Goal: Task Accomplishment & Management: Use online tool/utility

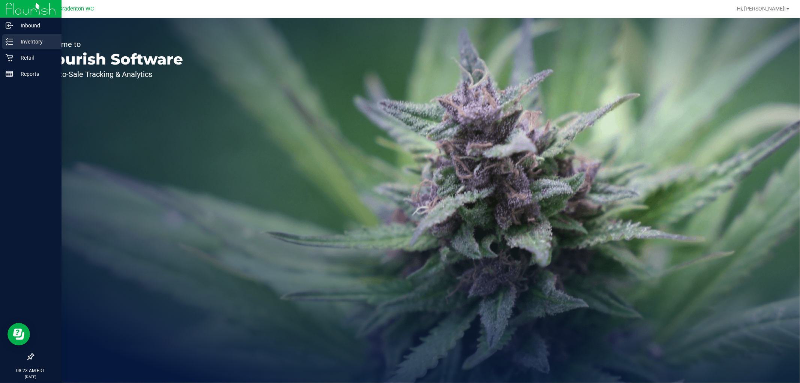
click at [5, 43] on div "Inventory" at bounding box center [31, 41] width 59 height 15
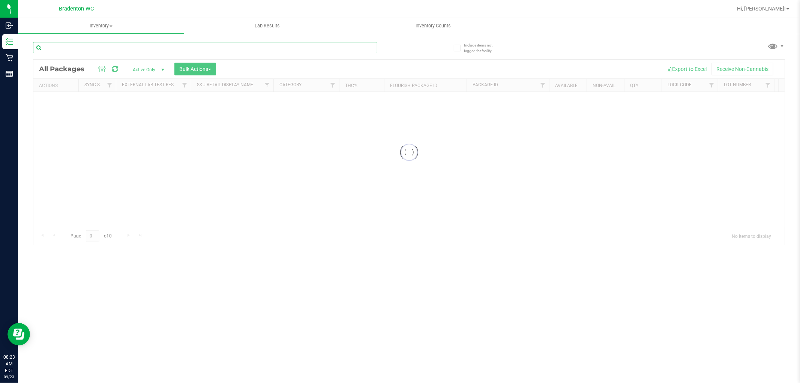
click at [182, 50] on input "text" at bounding box center [205, 47] width 344 height 11
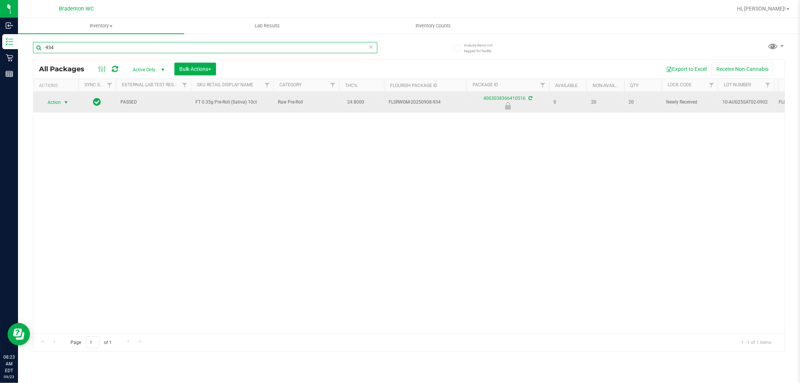
type input "-934"
click at [66, 102] on span "select" at bounding box center [66, 102] width 6 height 6
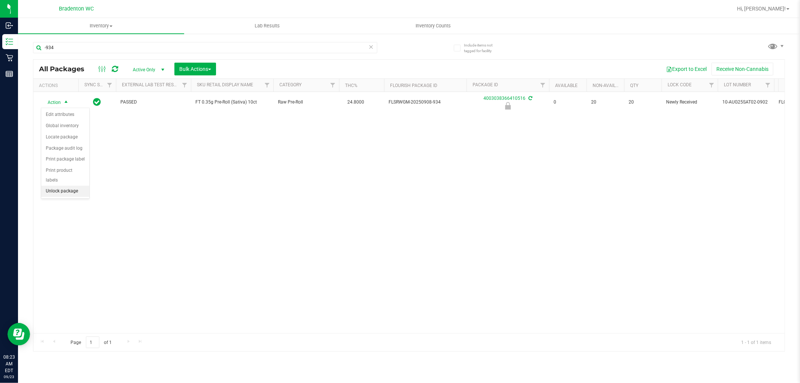
click at [75, 192] on li "Unlock package" at bounding box center [65, 191] width 48 height 11
click at [372, 47] on icon at bounding box center [371, 46] width 5 height 9
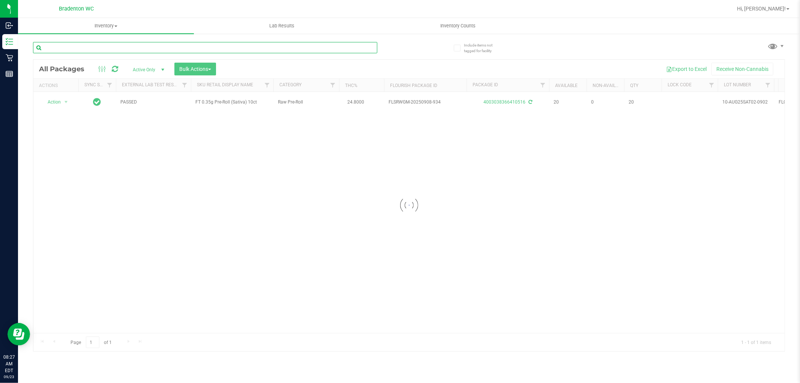
click at [372, 44] on input "text" at bounding box center [205, 47] width 344 height 11
type input "-1002"
click at [59, 105] on div at bounding box center [408, 205] width 751 height 291
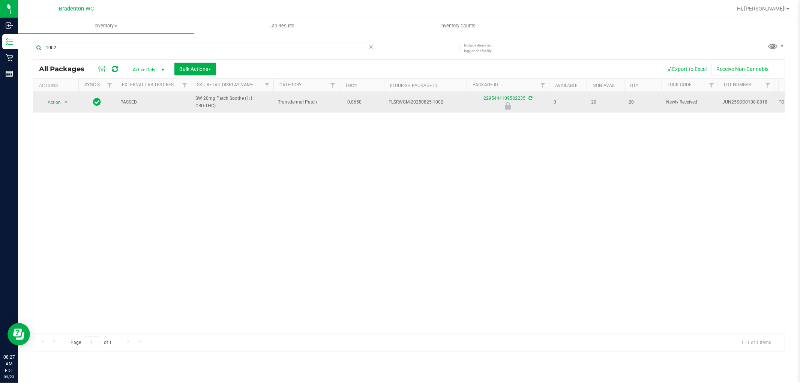
click at [53, 102] on span "Action" at bounding box center [51, 102] width 20 height 11
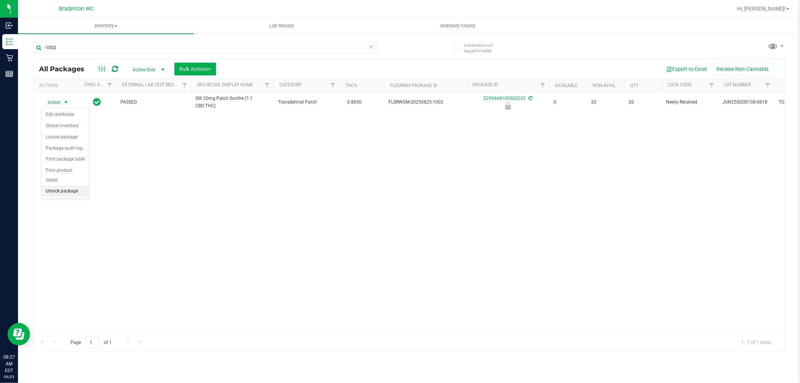
click at [67, 195] on li "Unlock package" at bounding box center [65, 191] width 48 height 11
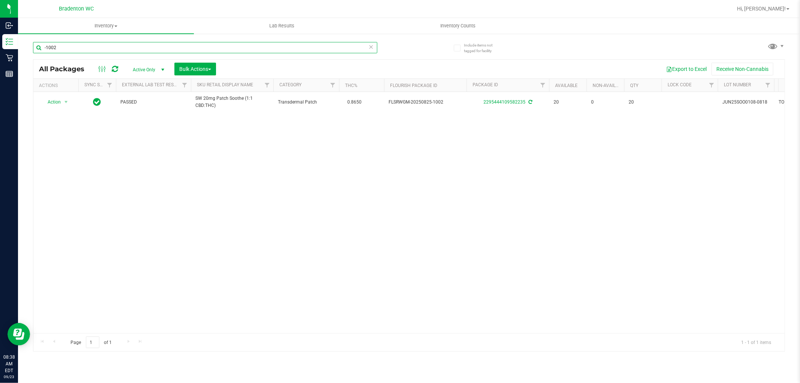
click at [365, 45] on input "-1002" at bounding box center [205, 47] width 344 height 11
click at [359, 47] on input "-1002" at bounding box center [205, 47] width 344 height 11
click at [371, 46] on icon at bounding box center [371, 46] width 5 height 9
click at [368, 47] on input "text" at bounding box center [205, 47] width 344 height 11
type input "8481540977370659"
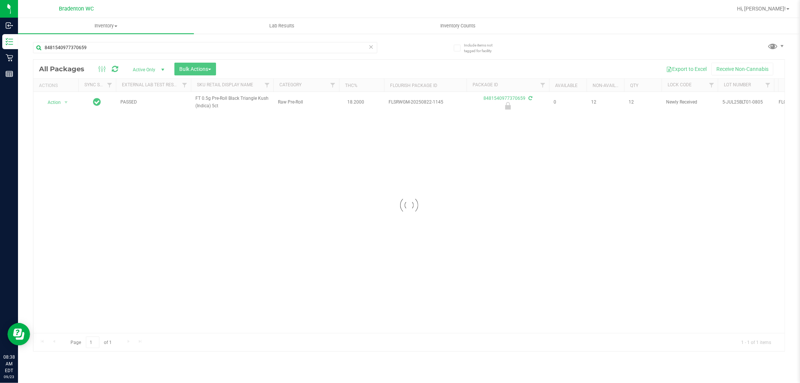
click at [52, 97] on div at bounding box center [408, 205] width 751 height 291
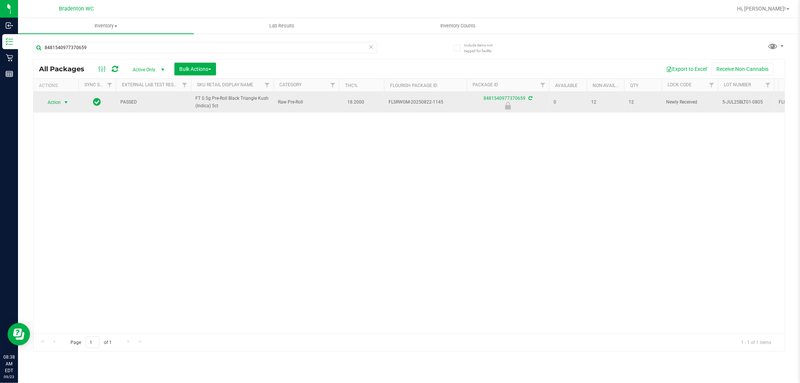
click at [64, 102] on span "select" at bounding box center [66, 102] width 6 height 6
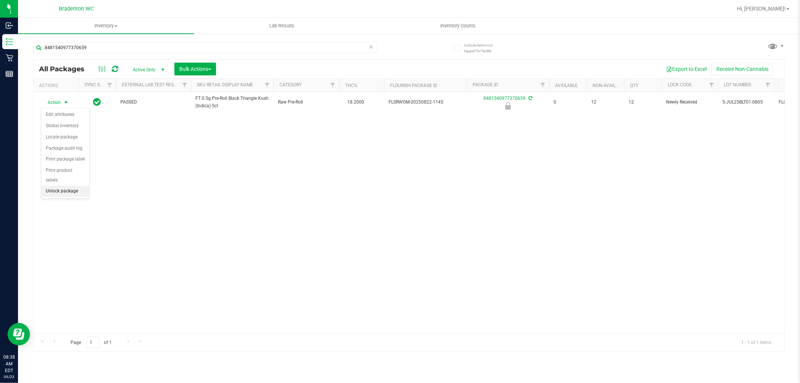
click at [73, 192] on li "Unlock package" at bounding box center [65, 191] width 48 height 11
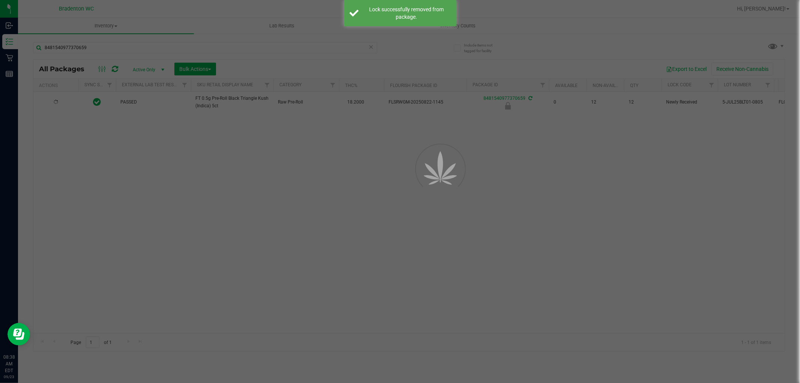
click at [372, 49] on div at bounding box center [400, 191] width 800 height 383
click at [373, 48] on div at bounding box center [400, 191] width 800 height 383
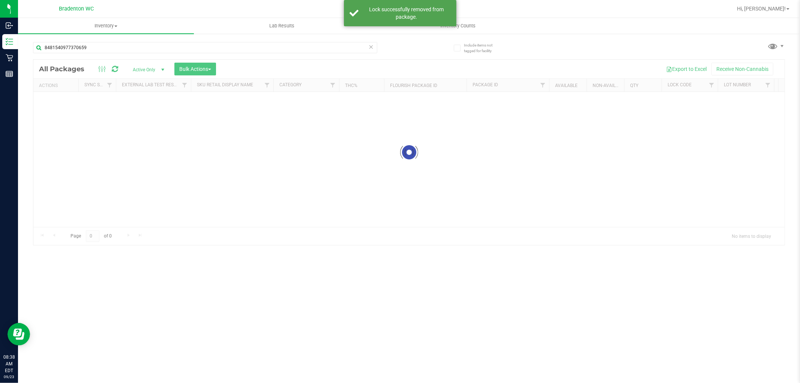
click at [369, 49] on icon at bounding box center [371, 46] width 5 height 9
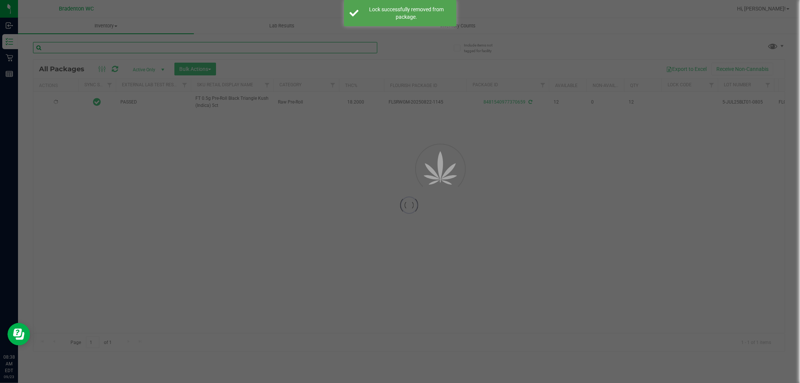
click at [215, 46] on input "text" at bounding box center [205, 47] width 344 height 11
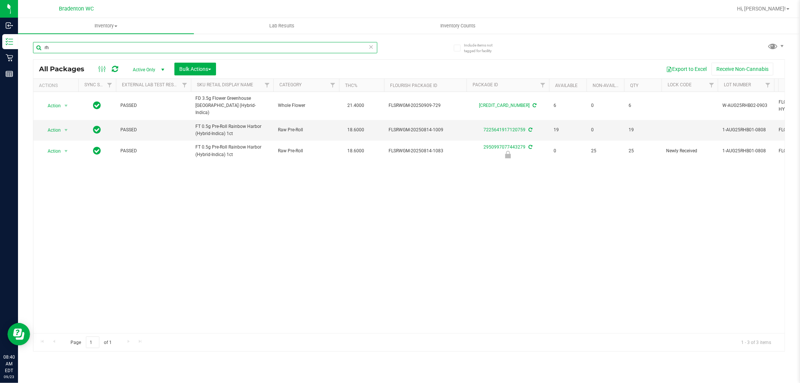
type input "r"
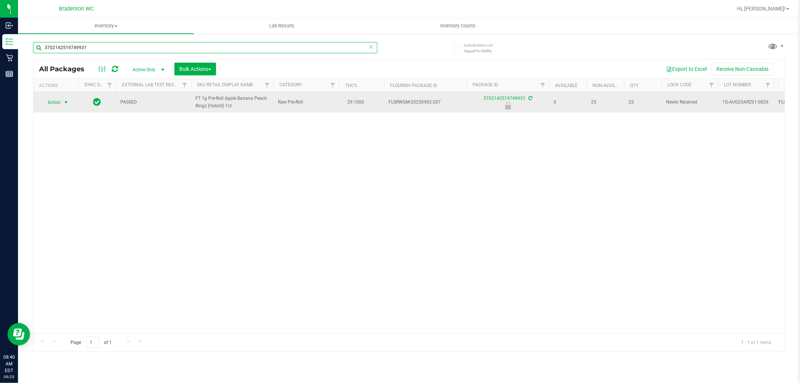
type input "3702142519749931"
click at [65, 102] on span "select" at bounding box center [66, 102] width 6 height 6
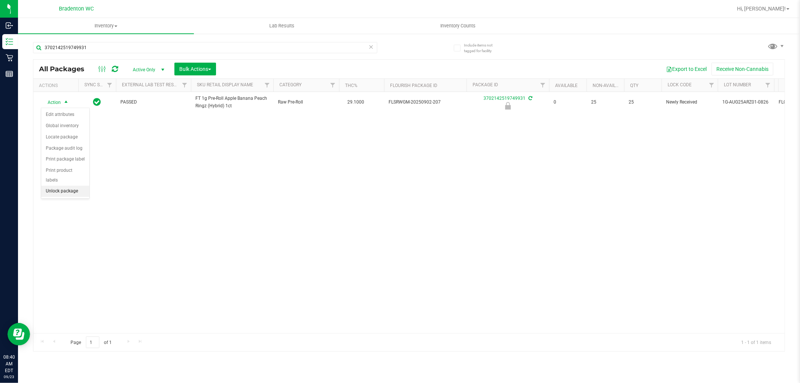
click at [77, 194] on li "Unlock package" at bounding box center [65, 191] width 48 height 11
click at [372, 47] on icon at bounding box center [371, 46] width 5 height 9
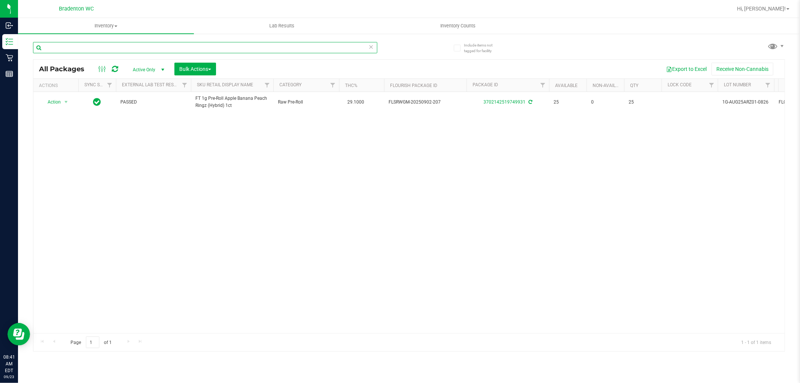
click at [368, 45] on input "text" at bounding box center [205, 47] width 344 height 11
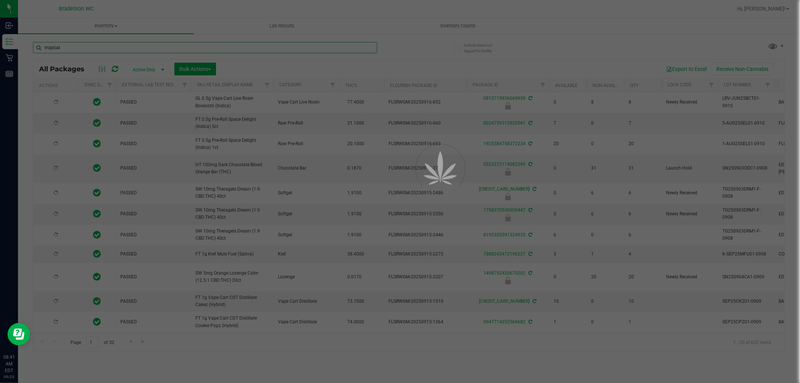
type input "tropical"
type input "2025-09-04"
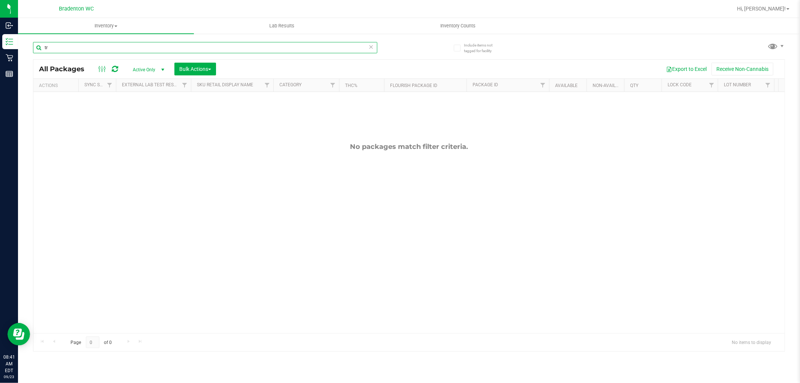
type input "t"
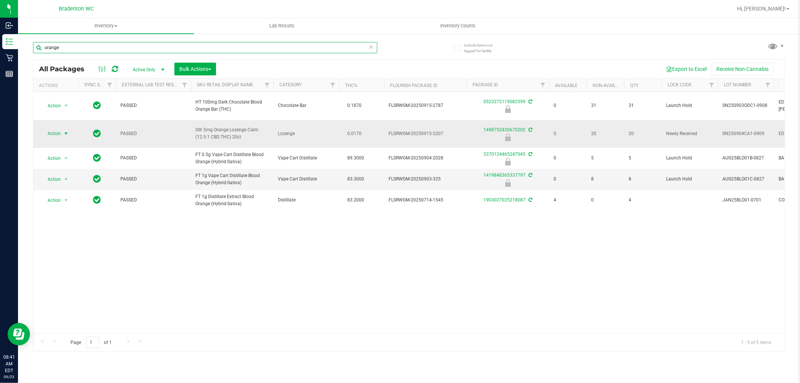
type input "orange"
click at [65, 134] on span "select" at bounding box center [66, 134] width 6 height 6
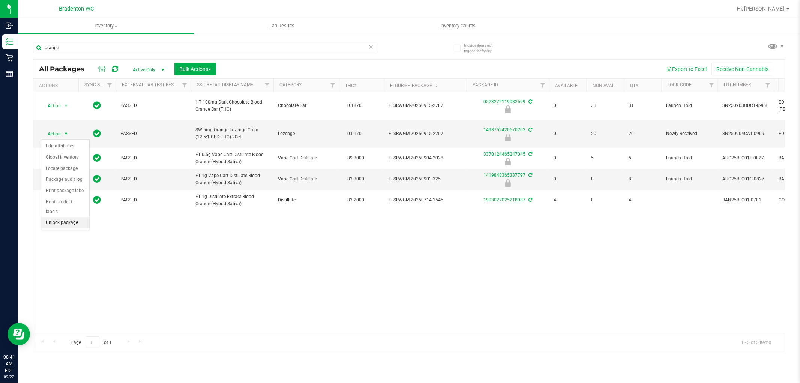
click at [74, 225] on li "Unlock package" at bounding box center [65, 222] width 48 height 11
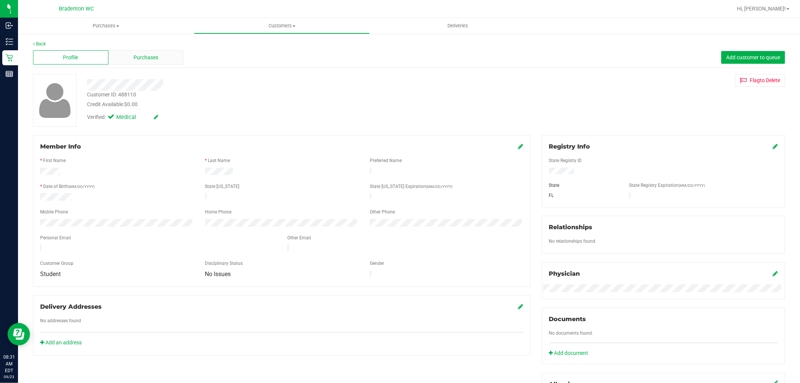
click at [149, 51] on div "Purchases" at bounding box center [145, 57] width 75 height 14
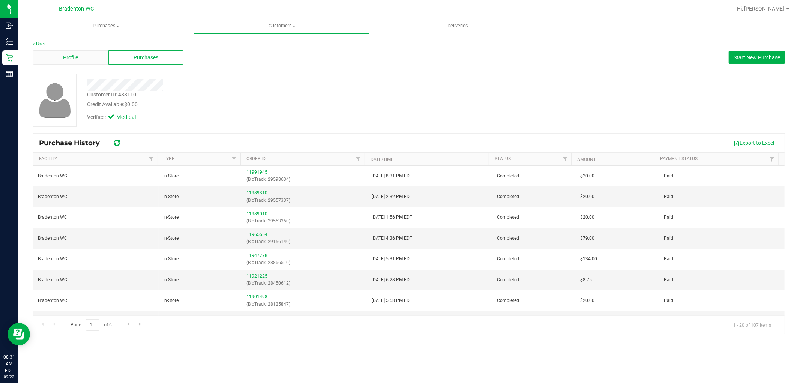
click at [66, 54] on span "Profile" at bounding box center [70, 58] width 15 height 8
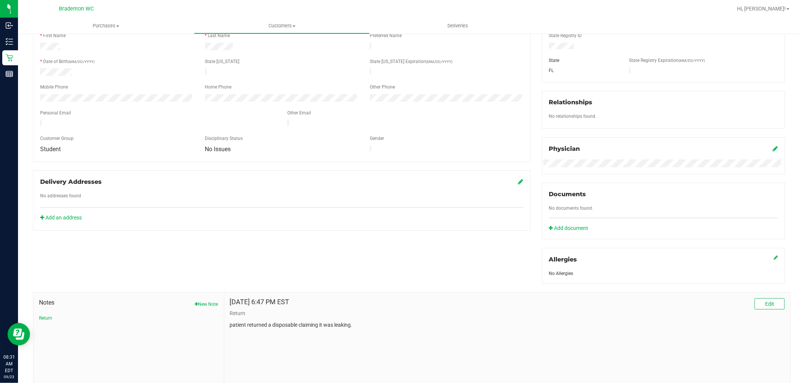
scroll to position [159, 0]
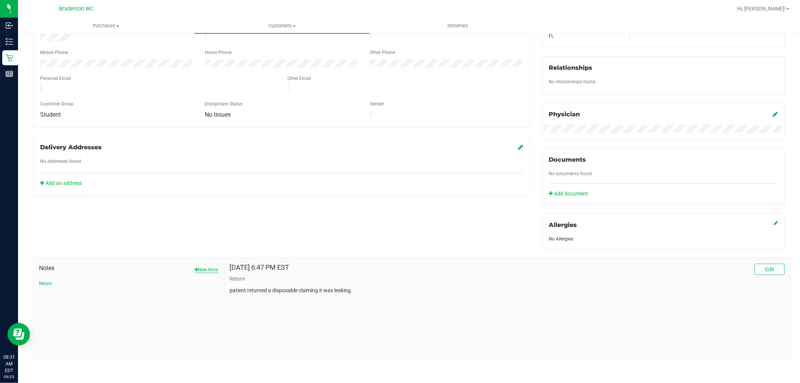
click at [199, 267] on button "New Note" at bounding box center [206, 269] width 23 height 7
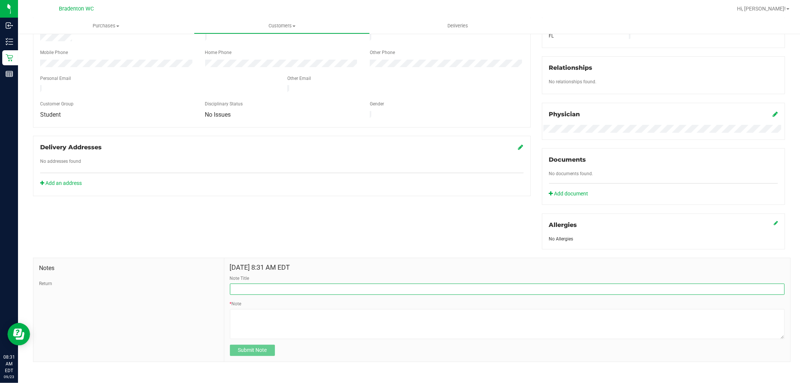
click at [310, 285] on input "Note Title" at bounding box center [507, 289] width 555 height 11
click at [234, 285] on input "No RETURNS!!!" at bounding box center [507, 289] width 555 height 11
type input "NO RETURNS!!!"
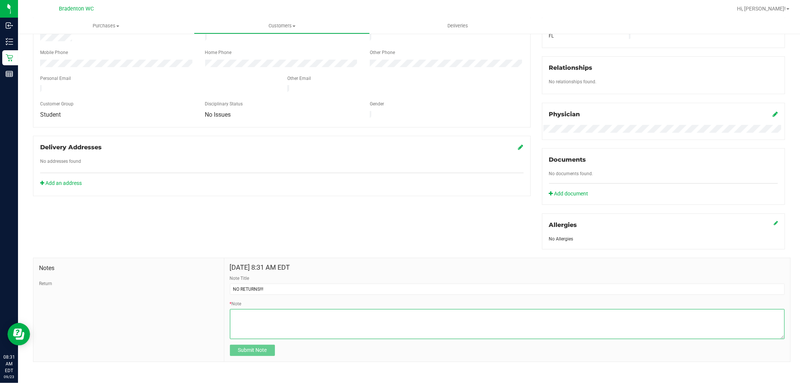
click at [297, 322] on textarea "* Note" at bounding box center [507, 324] width 555 height 30
type textarea "Pt is not allowed to return BDT carts. Pt abused the system to try to get multi…"
click at [264, 355] on button "Submit Note" at bounding box center [252, 350] width 45 height 11
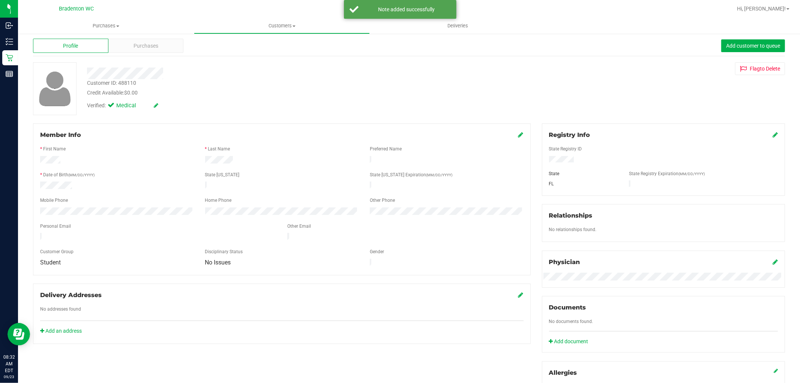
scroll to position [0, 0]
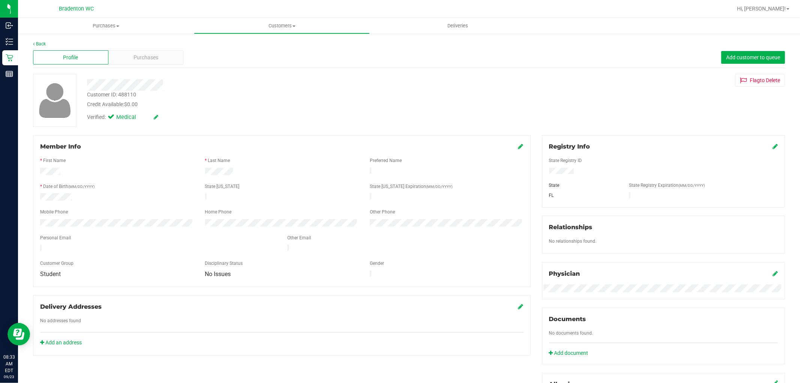
click at [518, 146] on icon at bounding box center [520, 146] width 5 height 6
click at [287, 285] on span "No Issues" at bounding box center [278, 279] width 144 height 11
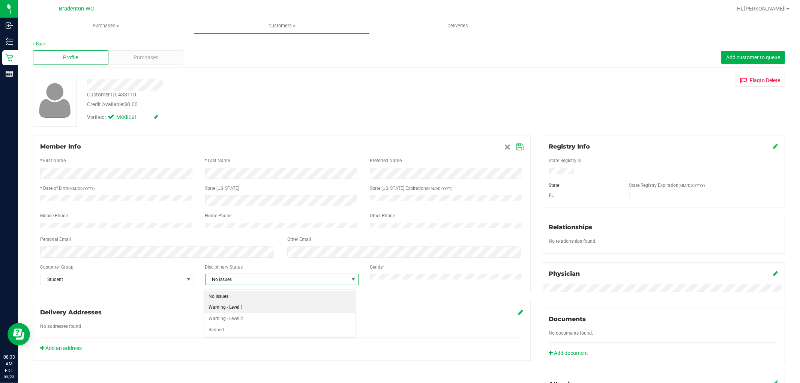
click at [257, 305] on li "Warning - Level 1" at bounding box center [280, 307] width 152 height 11
click at [517, 150] on icon at bounding box center [520, 147] width 7 height 6
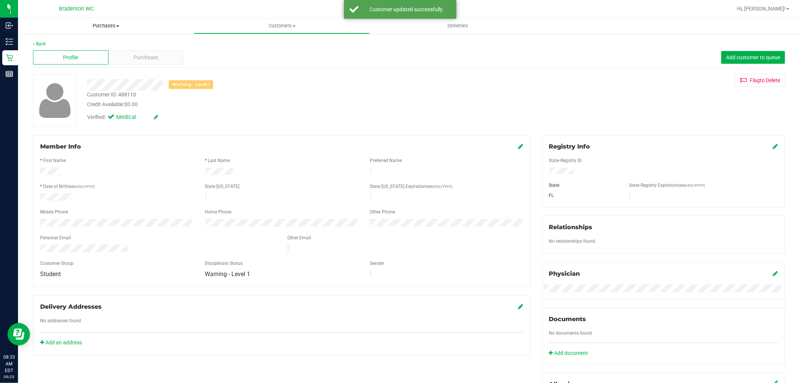
click at [107, 29] on span "Purchases" at bounding box center [106, 26] width 176 height 7
click at [79, 57] on li "Fulfillment" at bounding box center [106, 54] width 176 height 9
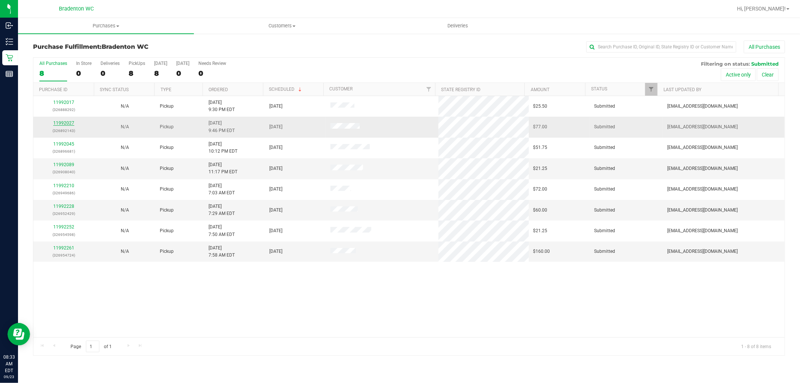
click at [68, 122] on link "11992027" at bounding box center [63, 122] width 21 height 5
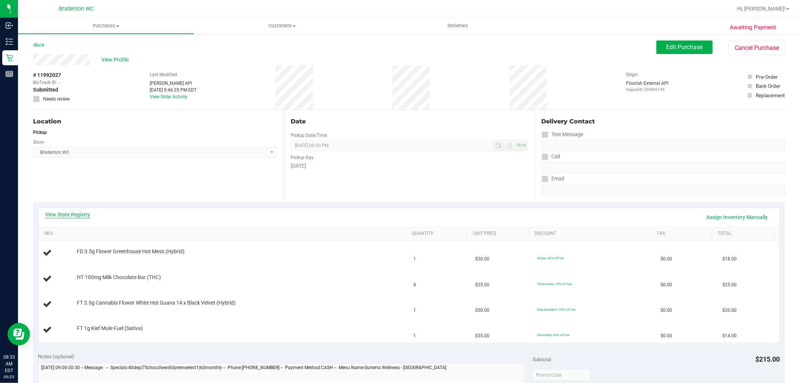
click at [66, 215] on link "View State Registry" at bounding box center [67, 215] width 45 height 8
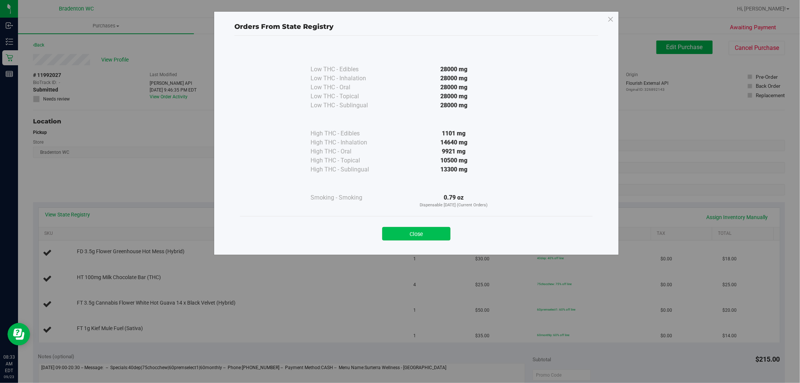
click at [430, 235] on button "Close" at bounding box center [416, 234] width 68 height 14
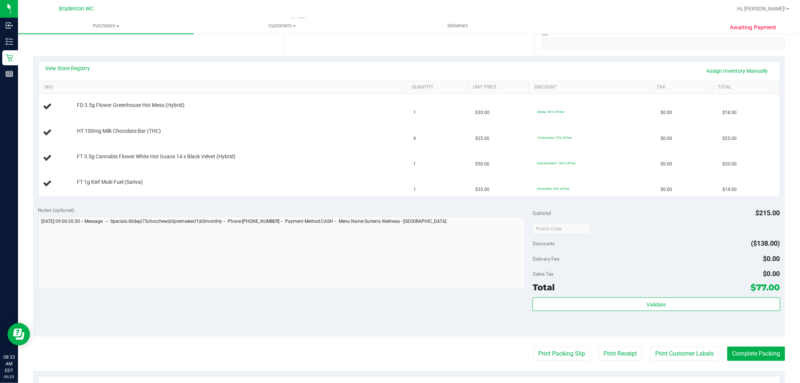
scroll to position [167, 0]
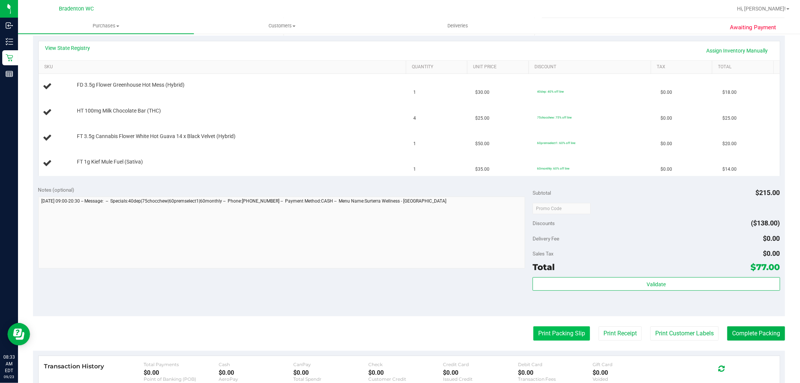
click at [559, 334] on button "Print Packing Slip" at bounding box center [561, 333] width 57 height 14
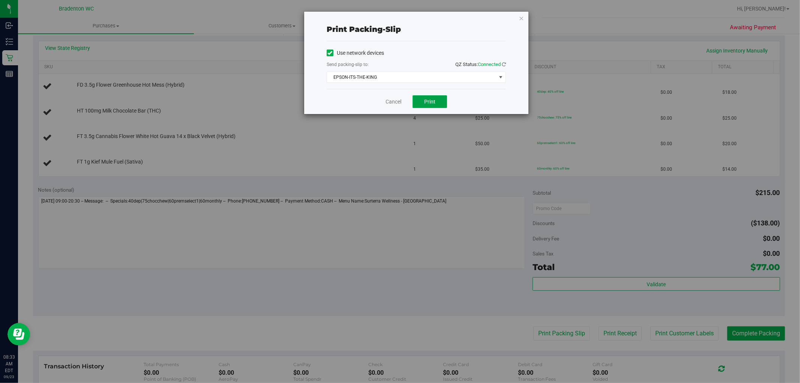
click at [428, 99] on span "Print" at bounding box center [429, 102] width 11 height 6
click at [384, 103] on div "Cancel Print" at bounding box center [416, 101] width 179 height 25
click at [393, 103] on link "Cancel" at bounding box center [394, 102] width 16 height 8
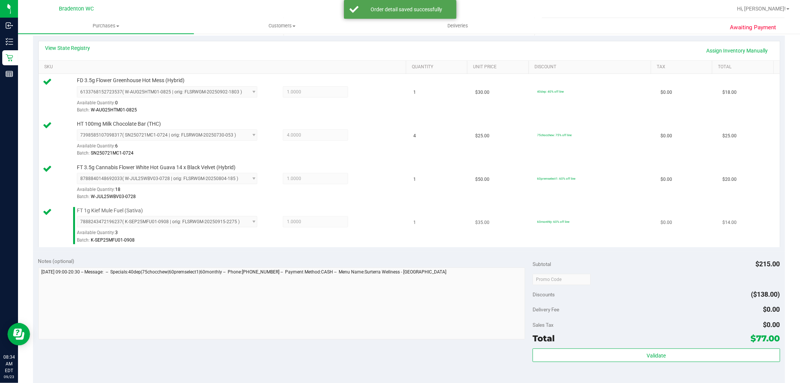
scroll to position [333, 0]
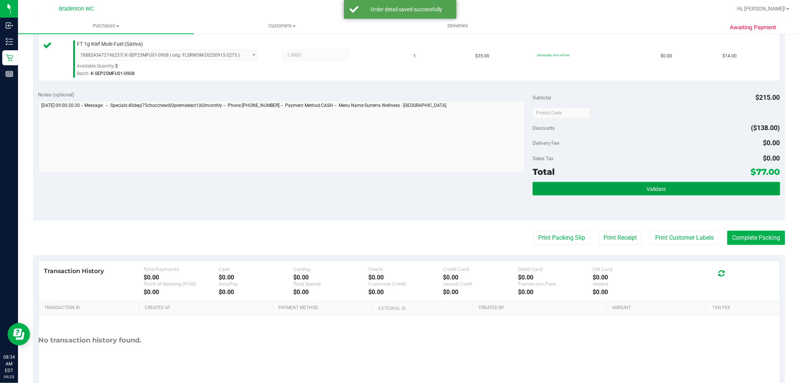
click at [638, 194] on button "Validate" at bounding box center [656, 189] width 247 height 14
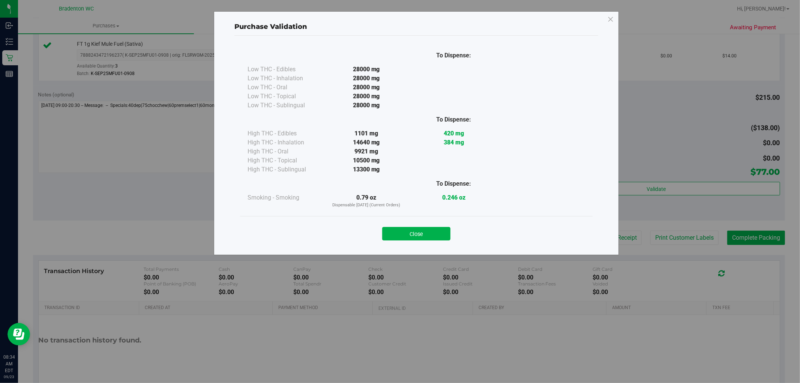
click at [431, 242] on div "Close" at bounding box center [416, 231] width 353 height 30
click at [431, 238] on button "Close" at bounding box center [416, 234] width 68 height 14
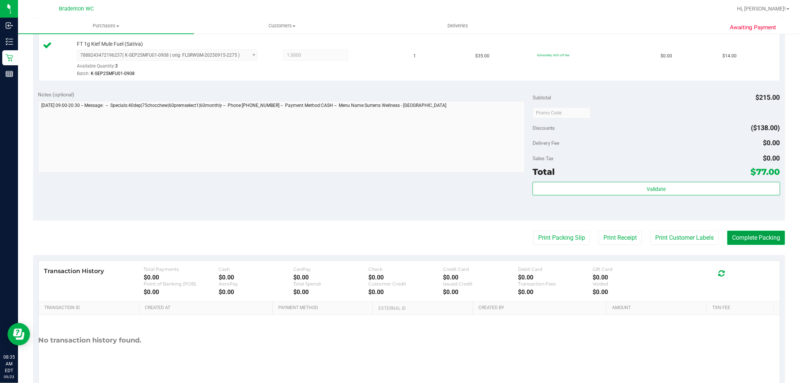
click at [755, 240] on button "Complete Packing" at bounding box center [756, 238] width 58 height 14
